Goal: Task Accomplishment & Management: Manage account settings

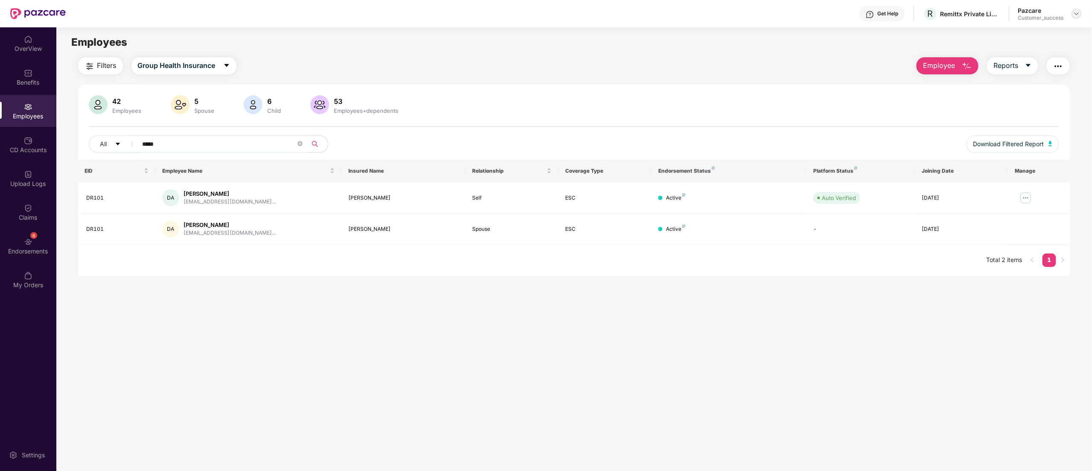
click at [1075, 13] on img at bounding box center [1077, 13] width 7 height 7
click at [1025, 32] on div "Switch to partner view" at bounding box center [1036, 34] width 111 height 17
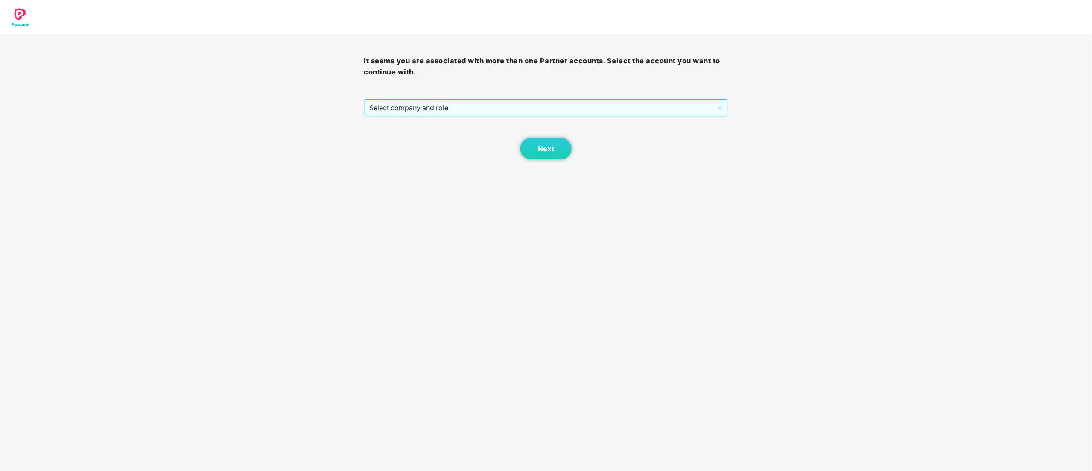
drag, startPoint x: 424, startPoint y: 99, endPoint x: 424, endPoint y: 107, distance: 8.1
click at [424, 100] on div "Select company and role" at bounding box center [546, 108] width 364 height 18
click at [417, 108] on span "Select company and role" at bounding box center [546, 108] width 353 height 16
click at [423, 141] on div "Pazcare - CUSTOMER_SUCCESS" at bounding box center [547, 138] width 354 height 9
click at [559, 145] on button "Next" at bounding box center [546, 148] width 51 height 21
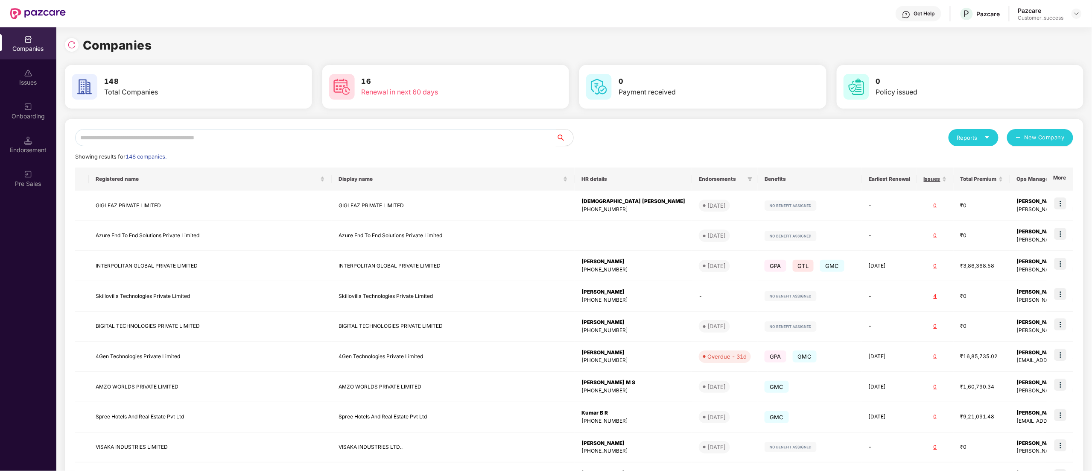
click at [190, 130] on input "text" at bounding box center [315, 137] width 481 height 17
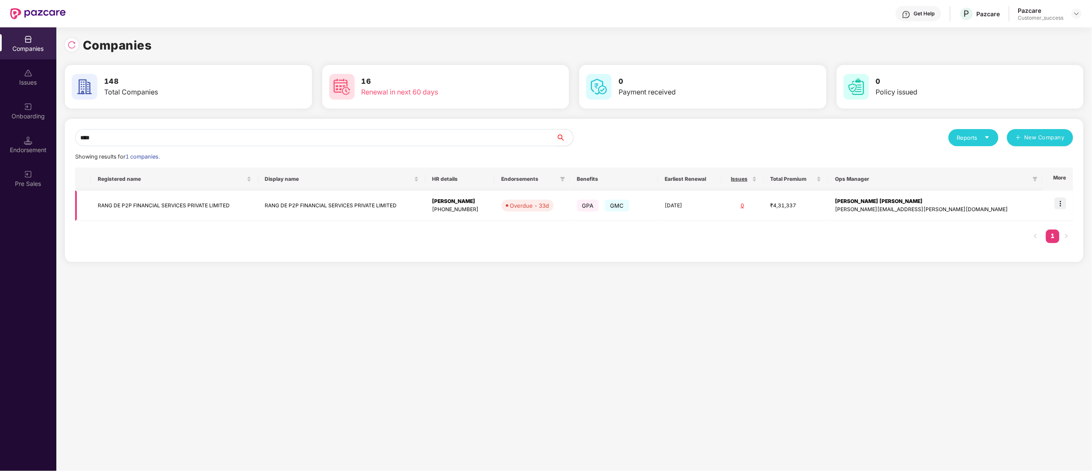
type input "****"
click at [1064, 202] on img at bounding box center [1061, 203] width 12 height 12
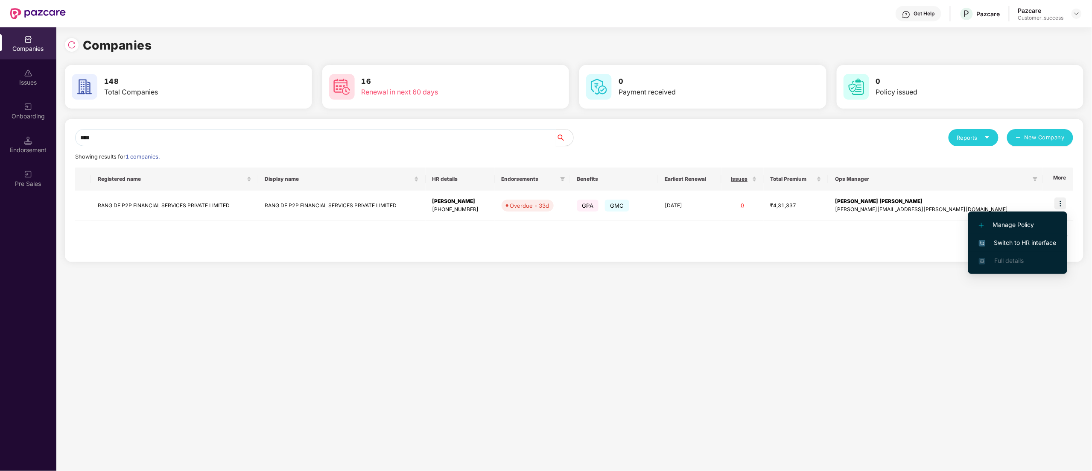
click at [996, 242] on span "Switch to HR interface" at bounding box center [1018, 242] width 78 height 9
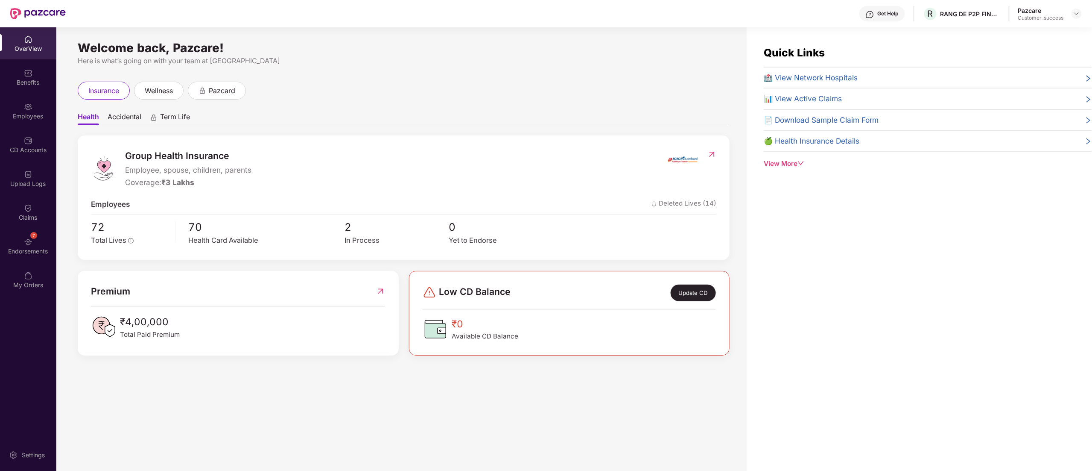
click at [19, 109] on div "Employees" at bounding box center [28, 111] width 56 height 32
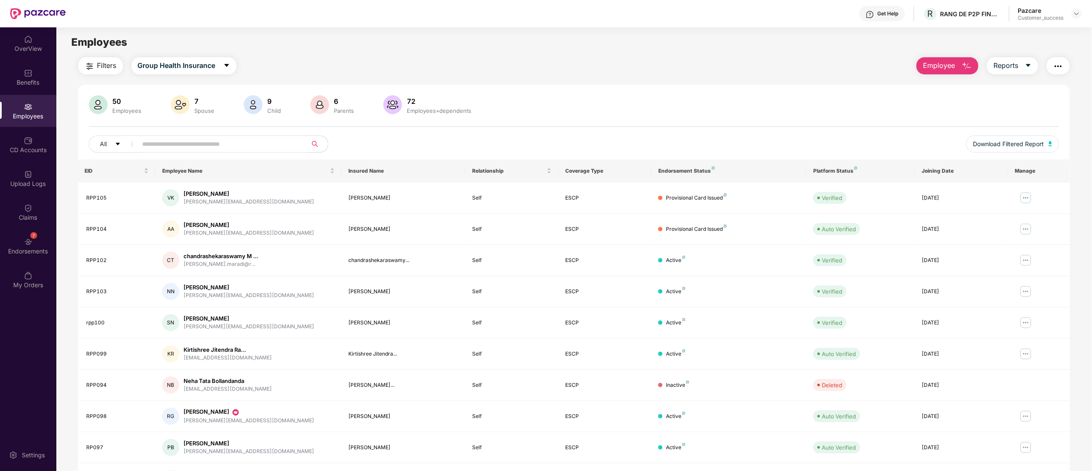
click at [197, 136] on span at bounding box center [219, 143] width 175 height 17
click at [1028, 198] on img at bounding box center [1026, 198] width 14 height 14
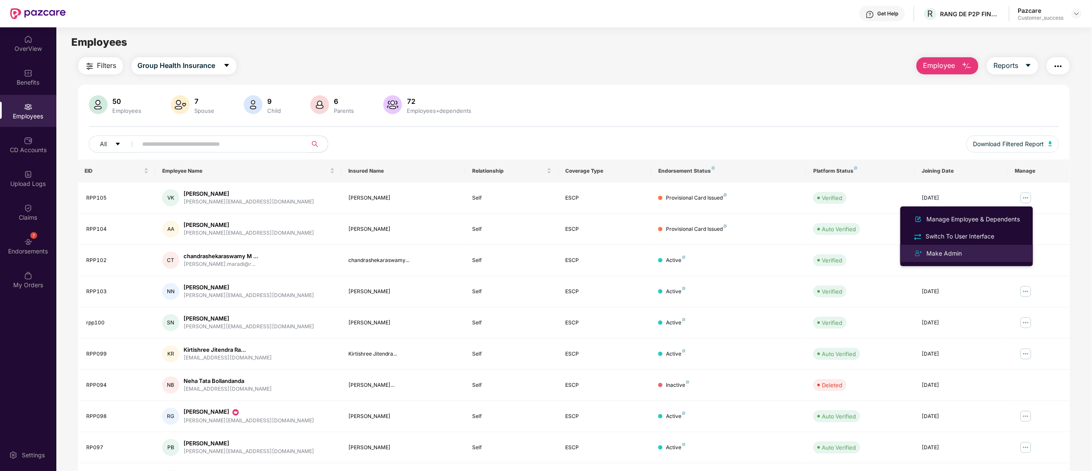
click at [950, 255] on div "Make Admin" at bounding box center [944, 253] width 39 height 9
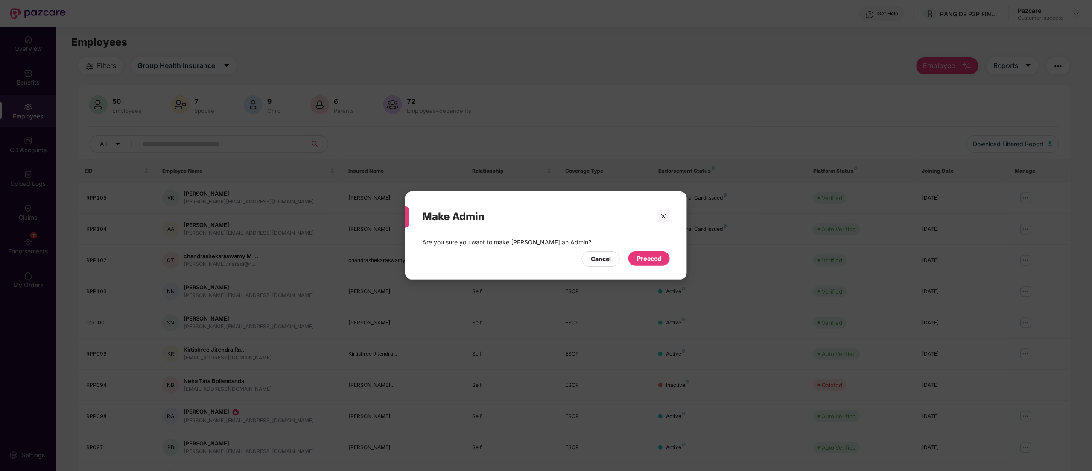
click at [644, 259] on div "Proceed" at bounding box center [649, 258] width 24 height 9
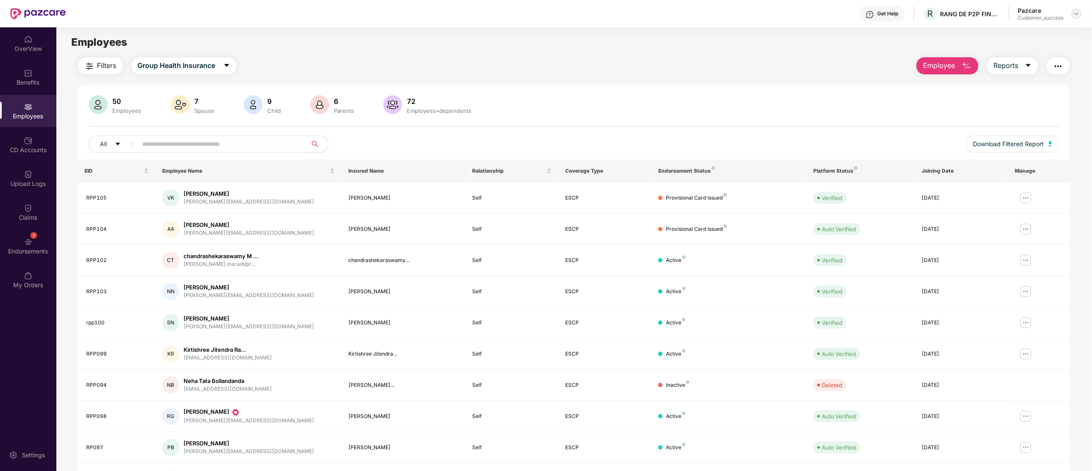
click at [1082, 15] on div at bounding box center [1077, 14] width 10 height 10
click at [1027, 33] on div "Switch to partner view" at bounding box center [1036, 34] width 111 height 17
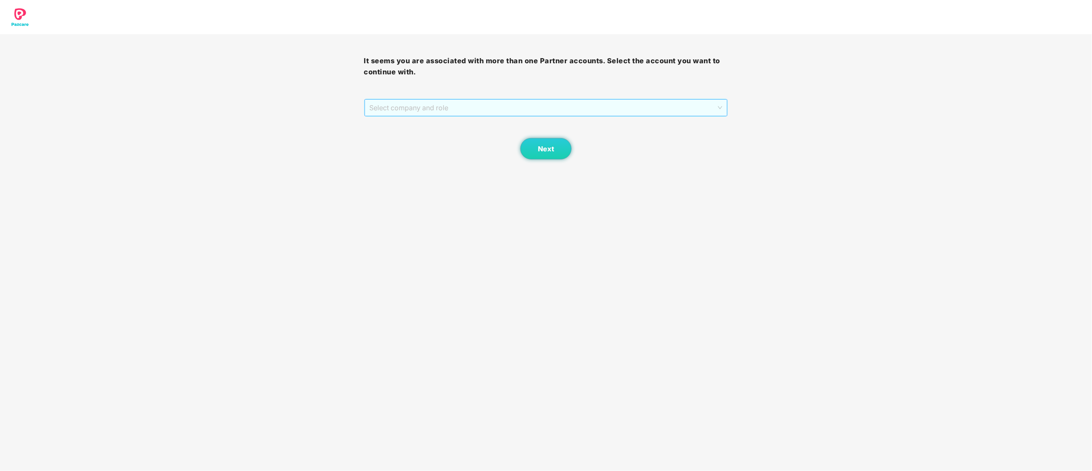
click at [392, 107] on span "Select company and role" at bounding box center [546, 108] width 353 height 16
click at [393, 133] on div "Pazcare - CUSTOMER_SUCCESS" at bounding box center [547, 139] width 364 height 14
click at [544, 152] on span "Next" at bounding box center [546, 149] width 16 height 8
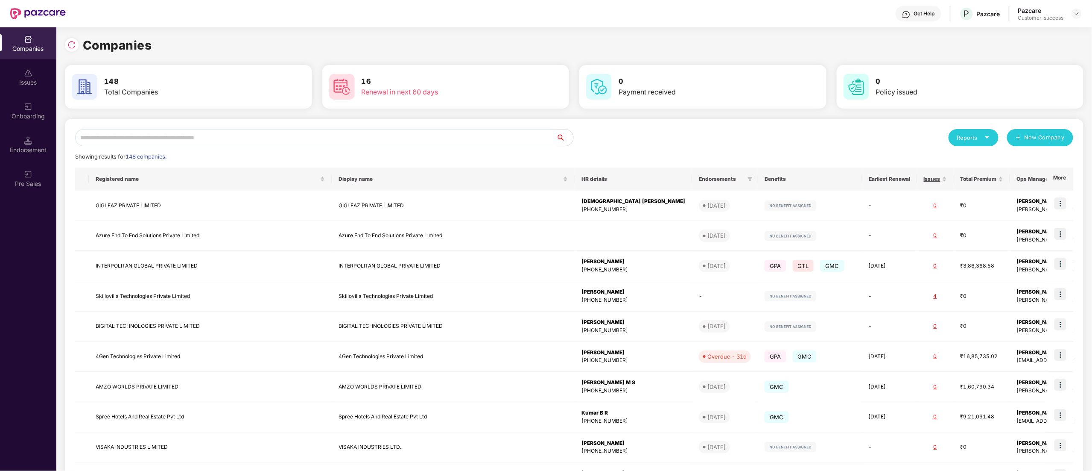
click at [231, 132] on input "text" at bounding box center [315, 137] width 481 height 17
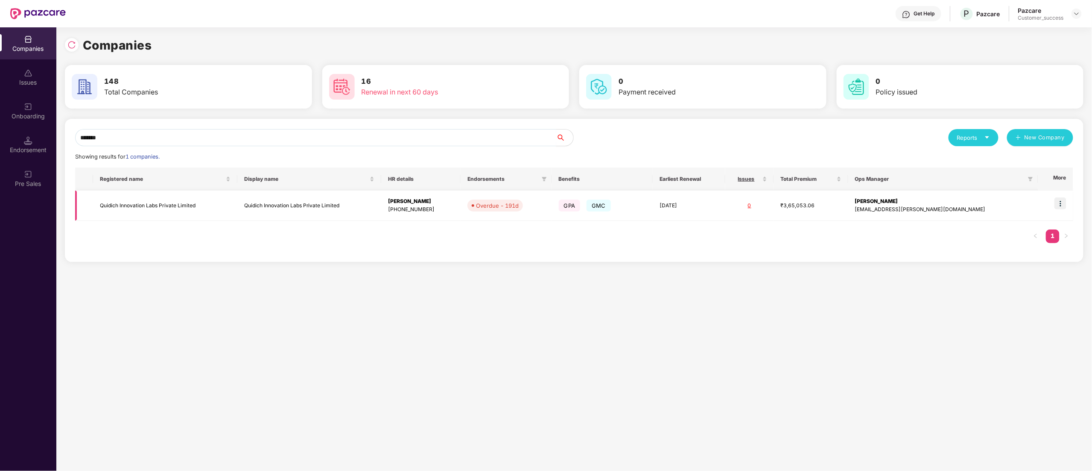
type input "*******"
drag, startPoint x: 208, startPoint y: 210, endPoint x: 82, endPoint y: 208, distance: 125.6
click at [82, 208] on tr "Quidich Innovation Labs Private Limited Quidich Innovation Labs Private Limited…" at bounding box center [574, 205] width 998 height 30
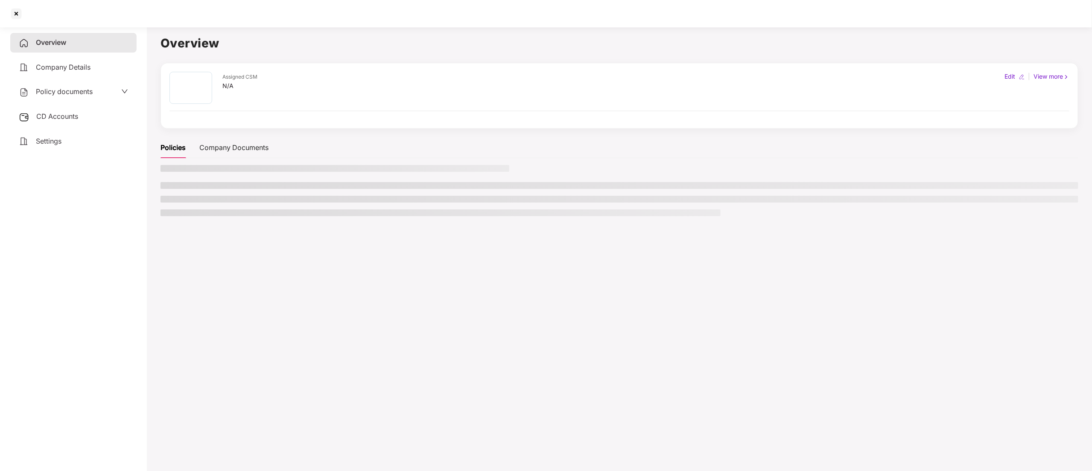
copy tr "Quidich Innovation Labs Private Limited"
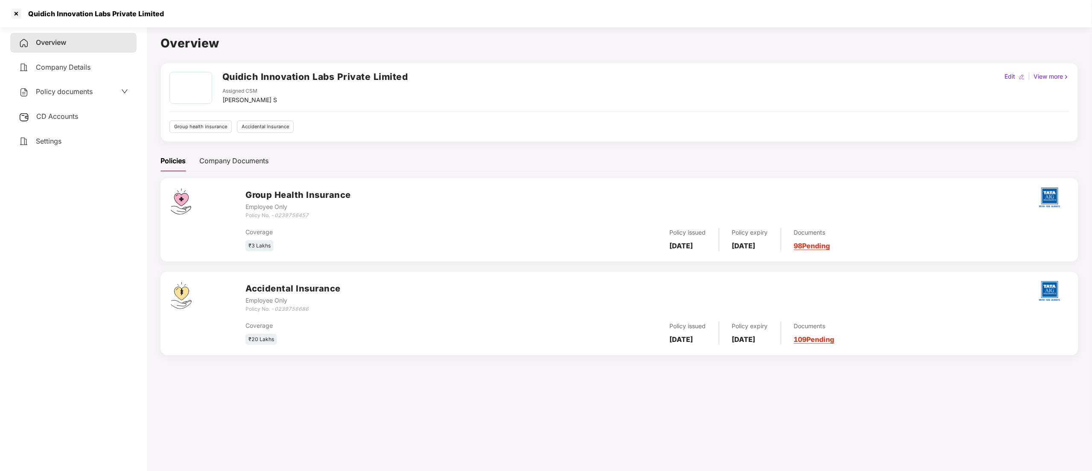
click at [241, 82] on h2 "Quidich Innovation Labs Private Limited" at bounding box center [315, 77] width 186 height 14
click at [241, 76] on h2 "Quidich Innovation Labs Private Limited" at bounding box center [315, 77] width 186 height 14
copy h2 "Quidich"
drag, startPoint x: 447, startPoint y: 75, endPoint x: 215, endPoint y: 84, distance: 231.6
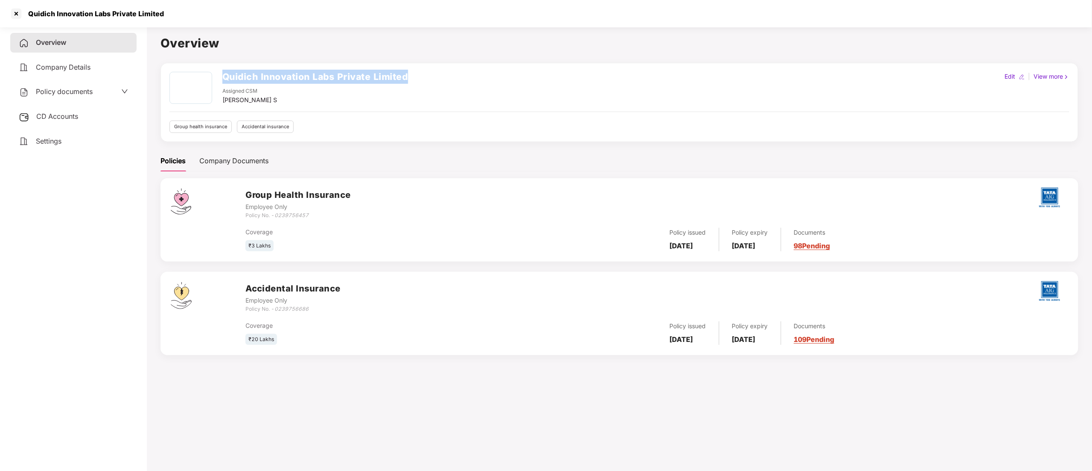
click at [215, 84] on div "Quidich Innovation Labs Private Limited Assigned CSM [PERSON_NAME] S Edit | Vie…" at bounding box center [620, 88] width 900 height 33
copy div "Quidich Innovation Labs Private Limited"
click at [16, 8] on div at bounding box center [16, 14] width 14 height 14
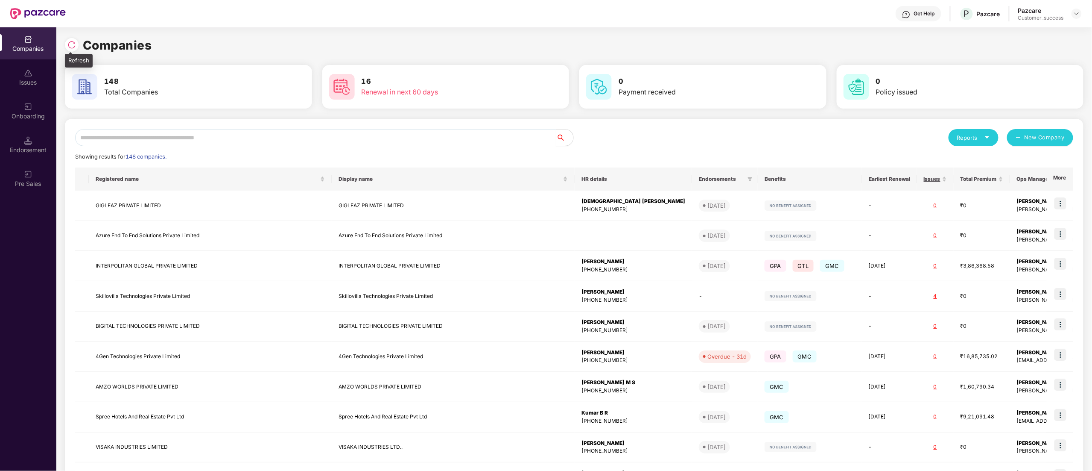
click at [70, 42] on img at bounding box center [71, 45] width 9 height 9
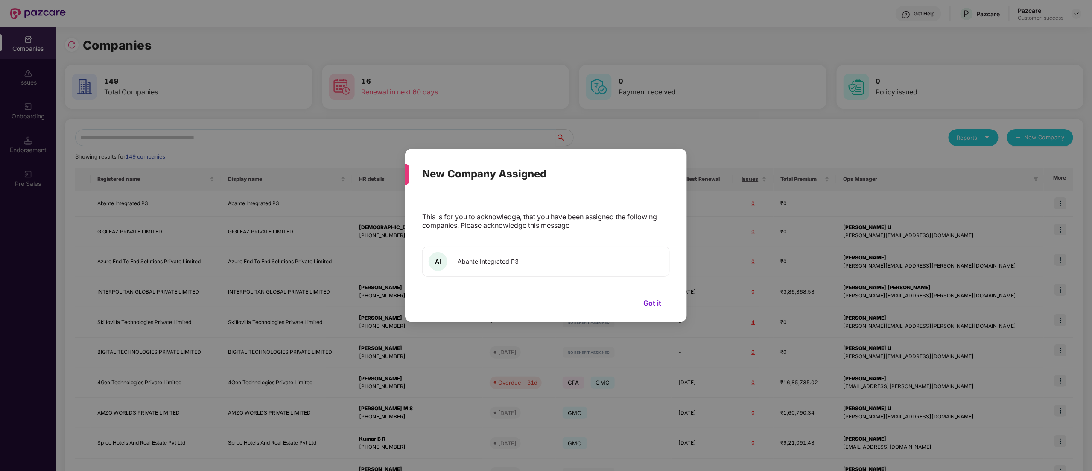
click at [499, 264] on span "Abante Integrated P3" at bounding box center [488, 261] width 61 height 7
click at [653, 301] on button "Got it" at bounding box center [652, 302] width 35 height 13
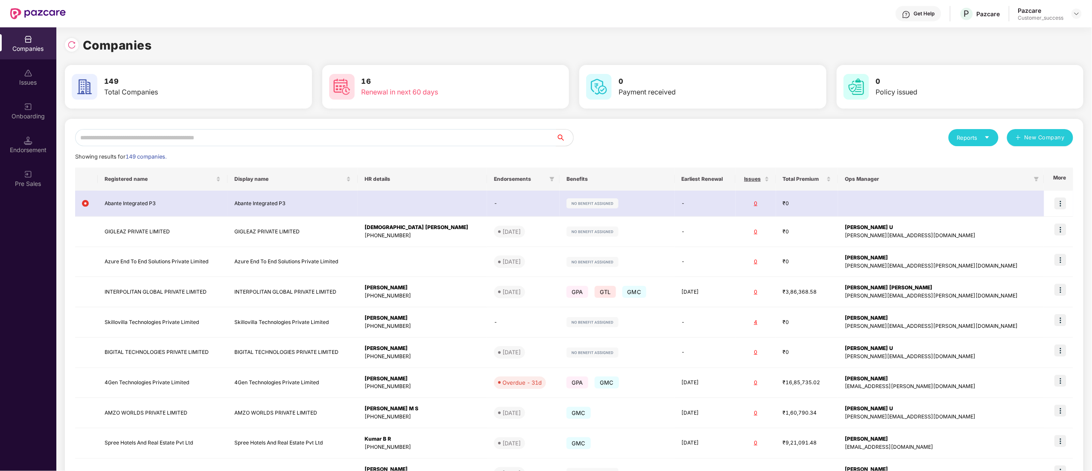
click at [41, 114] on div "Onboarding" at bounding box center [28, 116] width 56 height 9
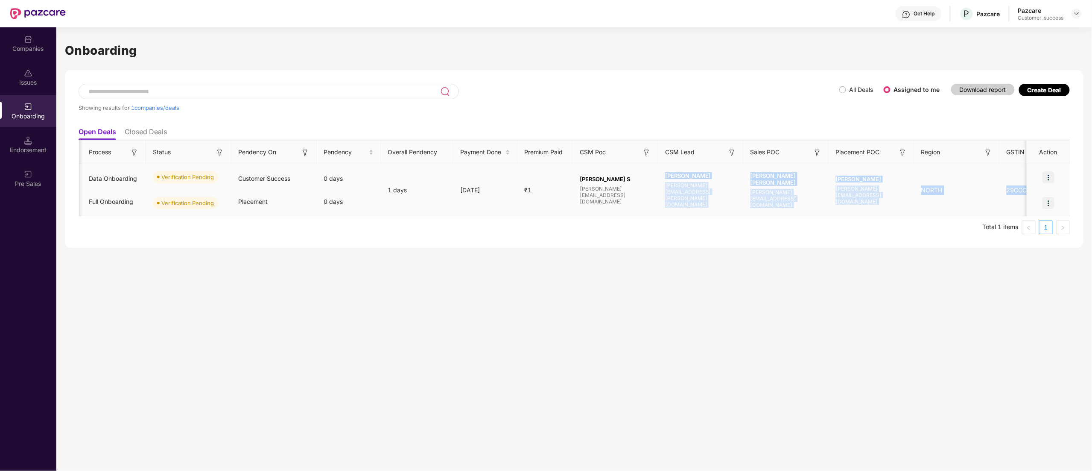
scroll to position [0, 231]
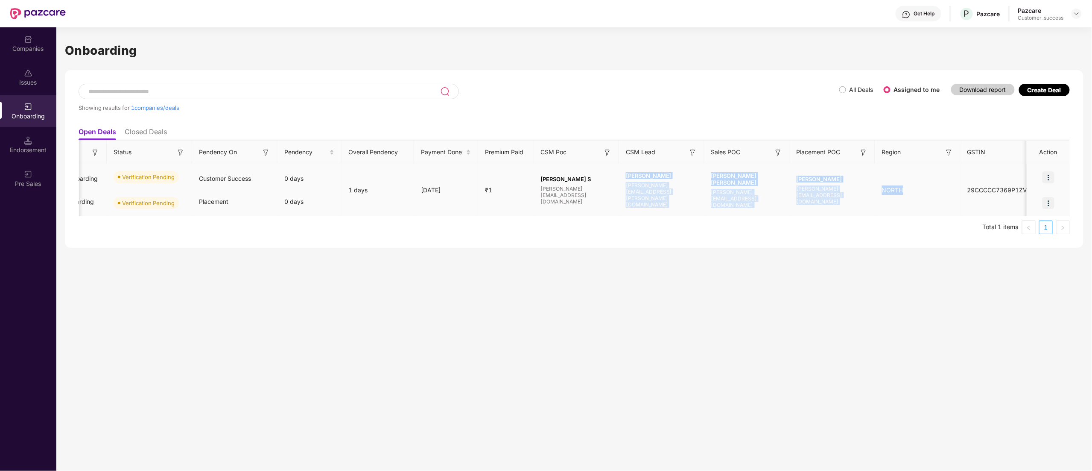
drag, startPoint x: 853, startPoint y: 181, endPoint x: 952, endPoint y: 203, distance: 101.4
click at [952, 203] on tr "A Abante GMC - P3 Rollover Data Onboarding Full Onboarding Verification Pending…" at bounding box center [472, 190] width 1249 height 52
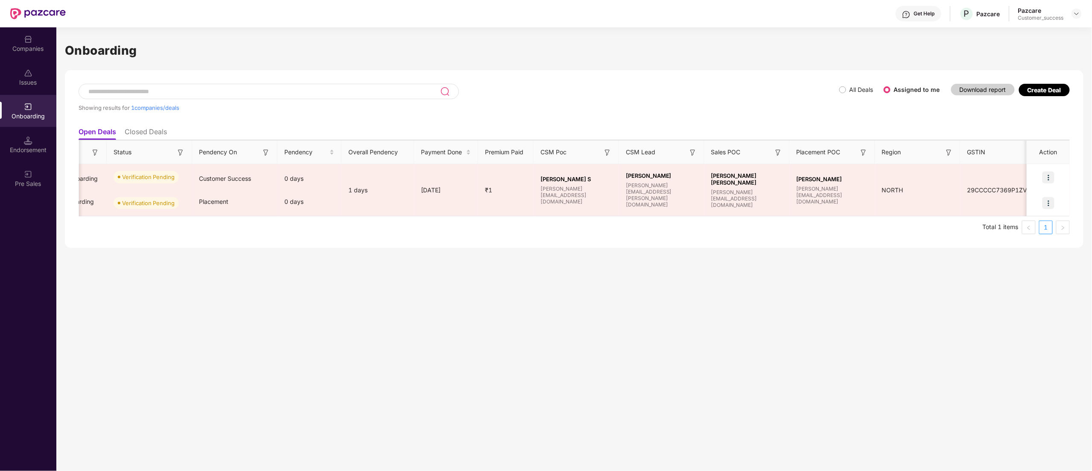
click at [915, 220] on ul "Total 1 items 1" at bounding box center [575, 227] width 992 height 14
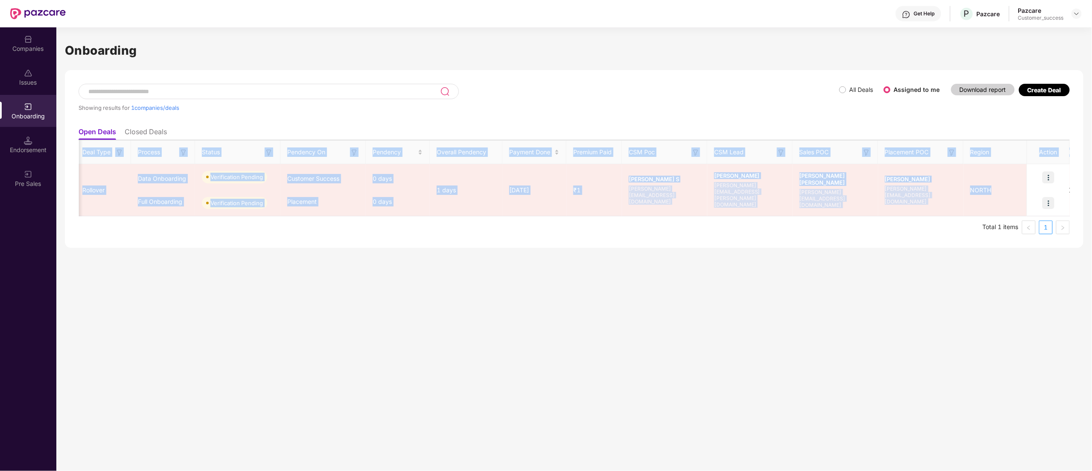
scroll to position [0, 0]
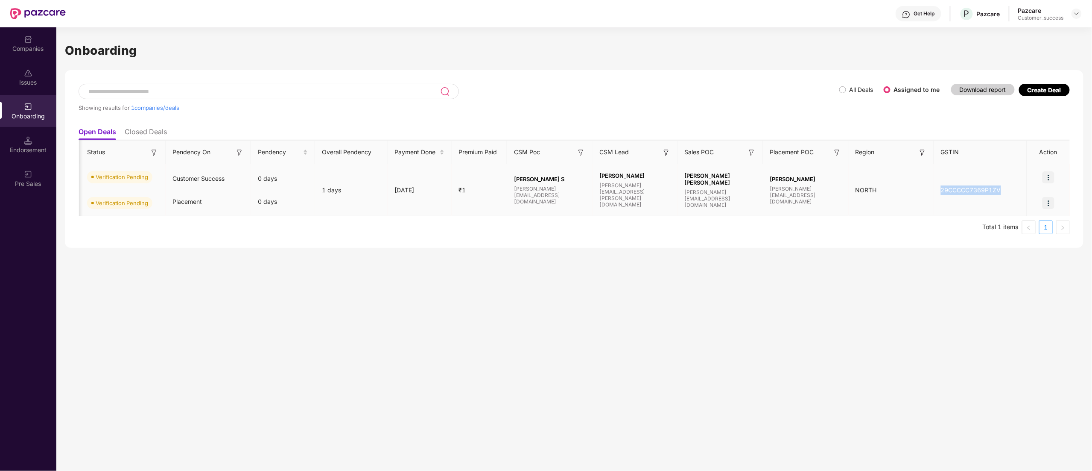
drag, startPoint x: 934, startPoint y: 189, endPoint x: 854, endPoint y: 269, distance: 112.6
click at [988, 203] on tr "A Abante GMC - P3 Rollover Data Onboarding Full Onboarding Verification Pending…" at bounding box center [446, 190] width 1249 height 52
click at [1048, 176] on img at bounding box center [1049, 177] width 12 height 12
click at [1013, 215] on span "Verify Document" at bounding box center [1013, 216] width 64 height 9
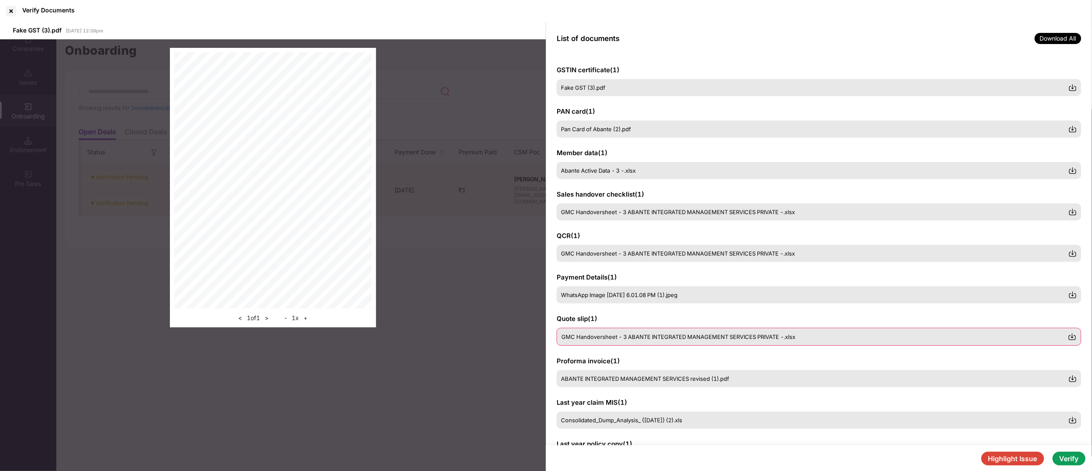
click at [651, 331] on div "GMC Handoversheet - 3 ABANTE INTEGRATED MANAGEMENT SERVICES PRIVATE -.xlsx" at bounding box center [819, 337] width 525 height 18
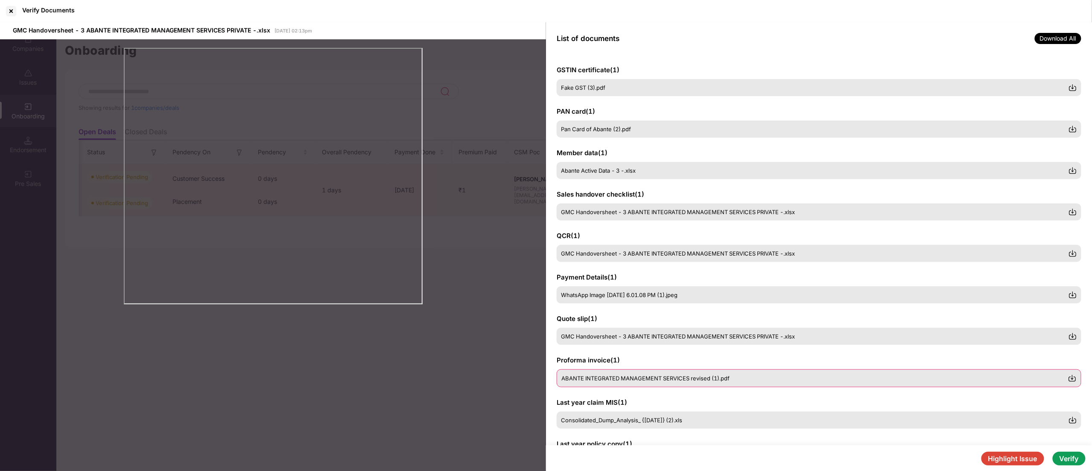
click at [644, 380] on span "ABANTE INTEGRATED MANAGEMENT SERVICES revised (1).pdf" at bounding box center [646, 378] width 168 height 7
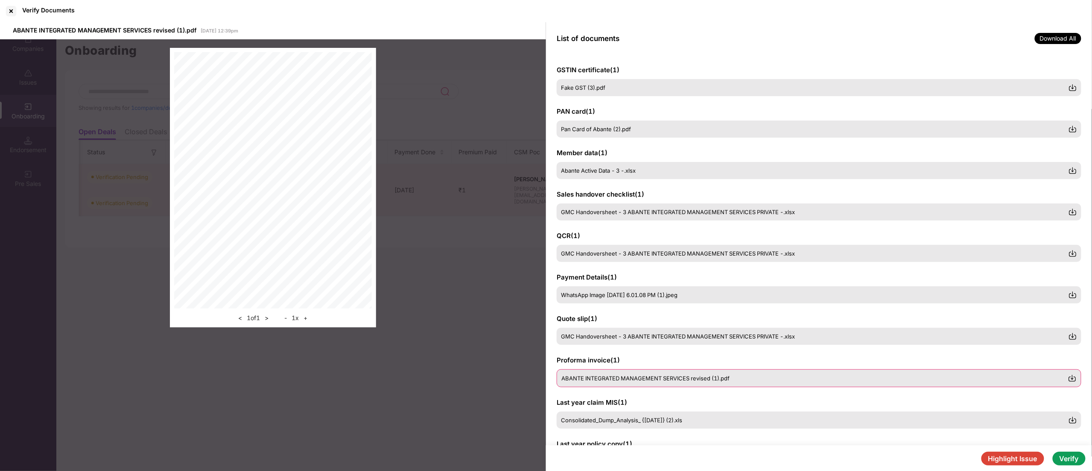
click at [1073, 380] on img at bounding box center [1072, 378] width 9 height 9
click at [11, 11] on div at bounding box center [11, 11] width 14 height 14
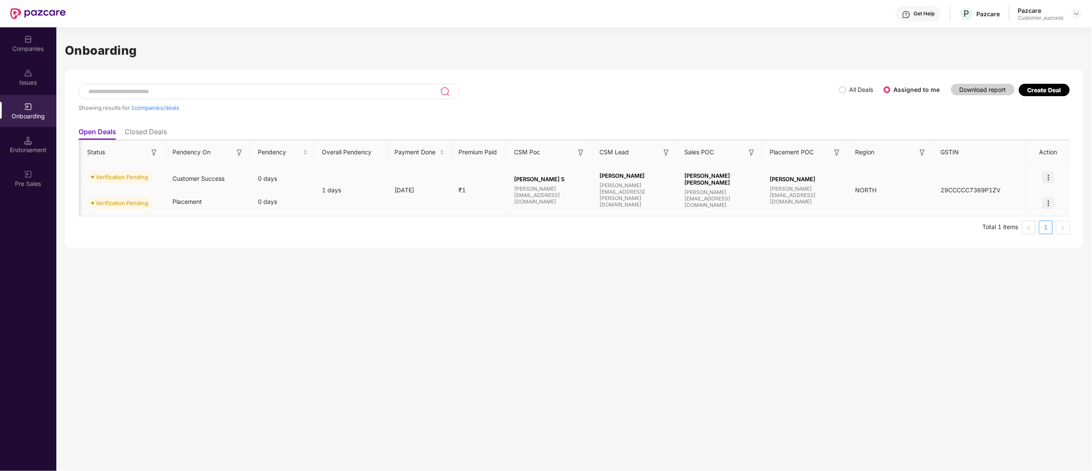
click at [1048, 177] on img at bounding box center [1049, 177] width 12 height 12
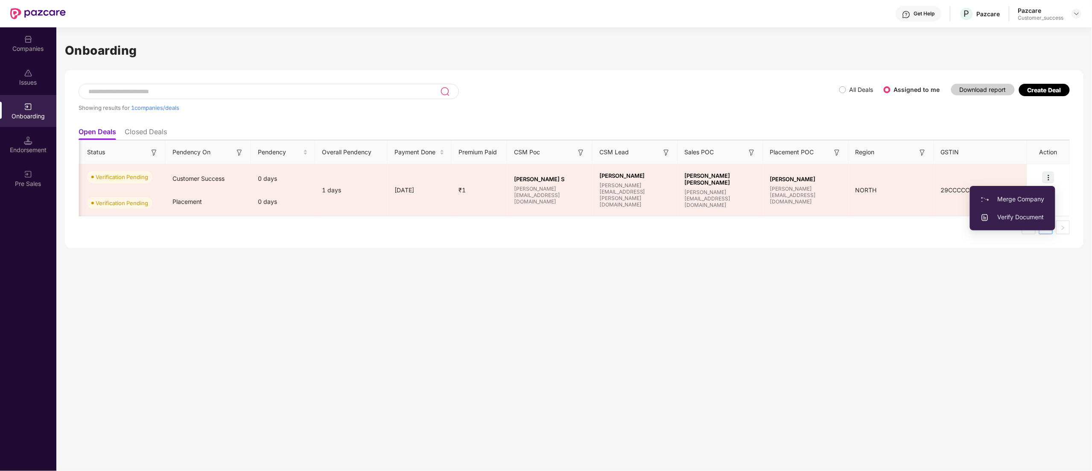
click at [392, 272] on div "Onboarding Showing results for 1 companies/deals All Deals Assigned to me Downl…" at bounding box center [574, 248] width 1036 height 443
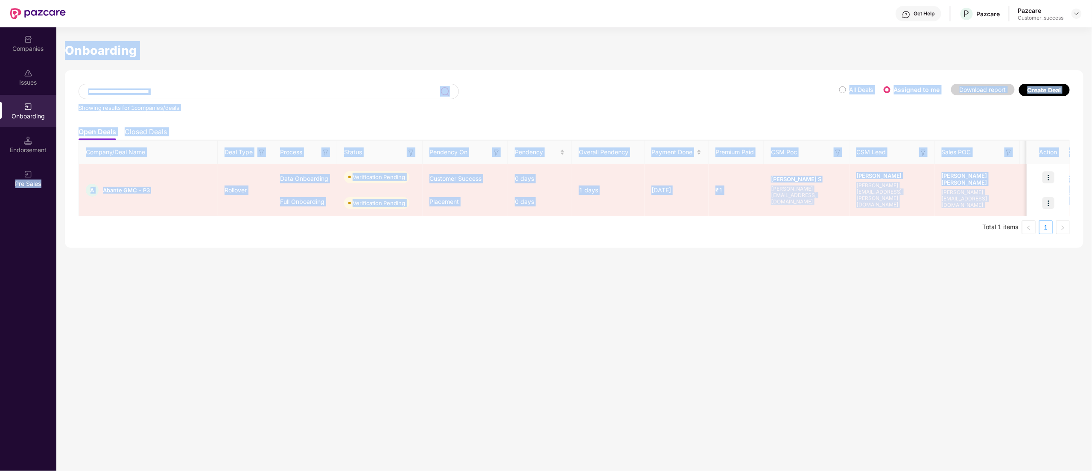
scroll to position [0, 0]
drag, startPoint x: 899, startPoint y: 205, endPoint x: 0, endPoint y: 199, distance: 899.4
click at [0, 199] on div "Companies Issues Onboarding Endorsement Pre Sales Onboarding Showing results fo…" at bounding box center [546, 248] width 1092 height 443
click at [154, 249] on div "Onboarding Showing results for 1 companies/deals All Deals Assigned to me Downl…" at bounding box center [574, 248] width 1036 height 443
